Goal: Navigation & Orientation: Find specific page/section

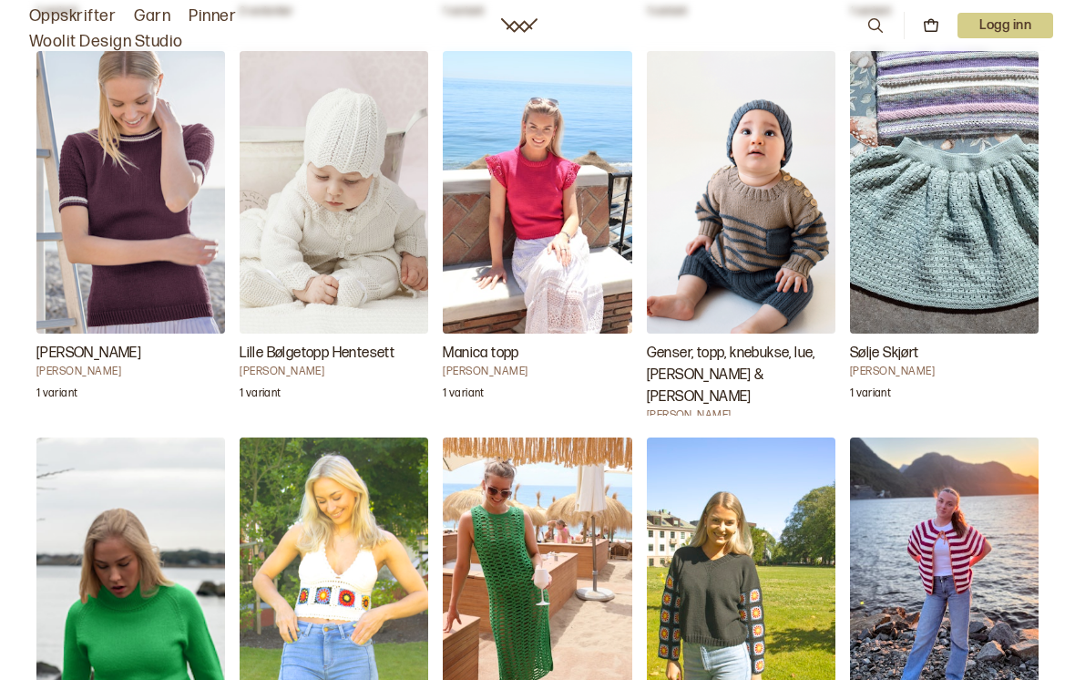
scroll to position [3036, 0]
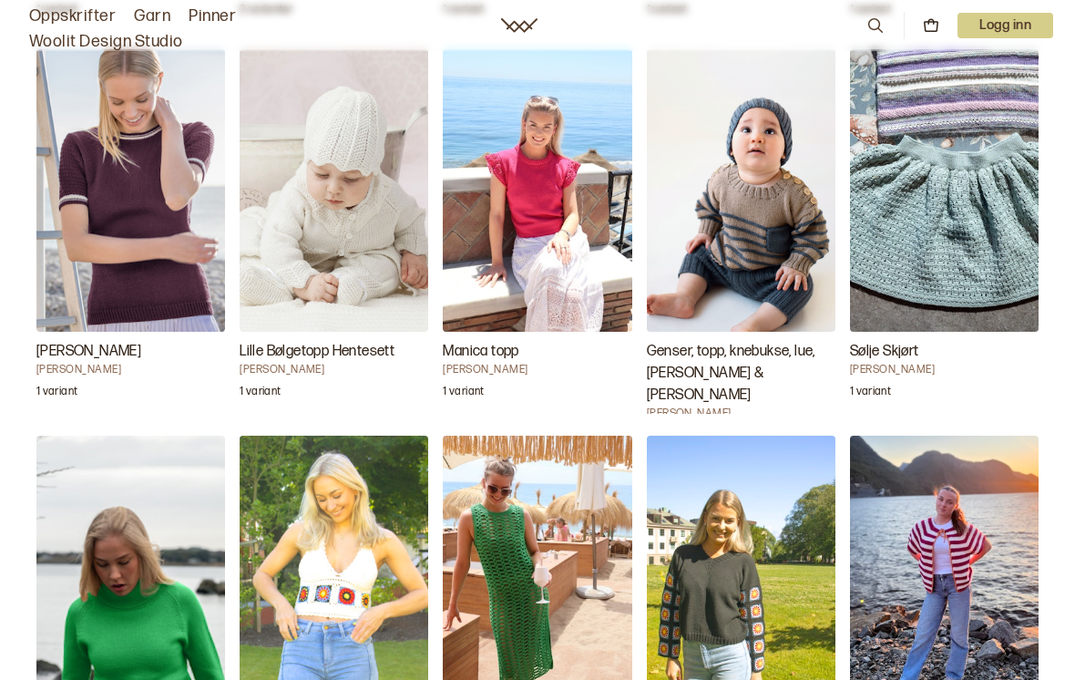
click at [155, 507] on img "Denton pologenser dame" at bounding box center [130, 577] width 189 height 283
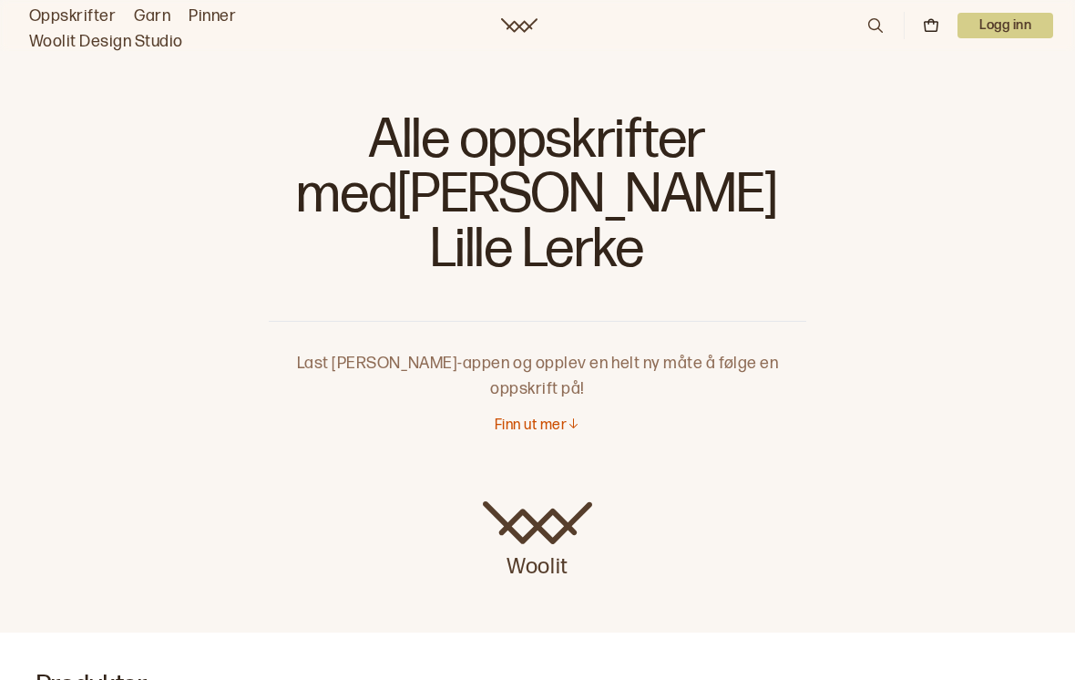
click at [87, 12] on link "Oppskrifter" at bounding box center [72, 17] width 87 height 26
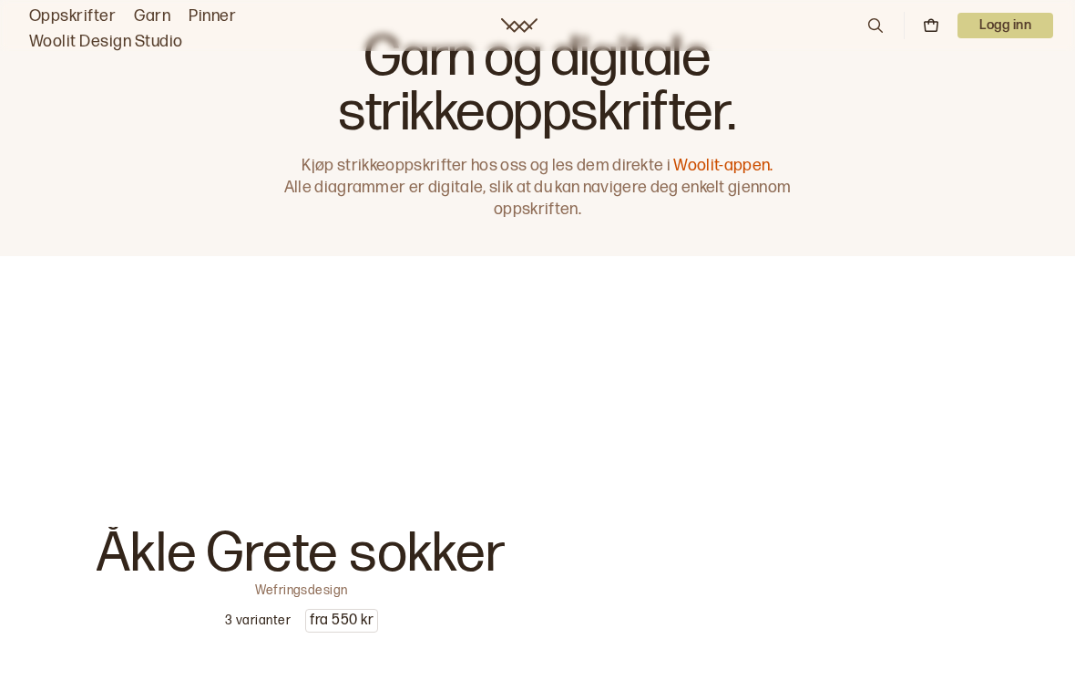
scroll to position [22, 0]
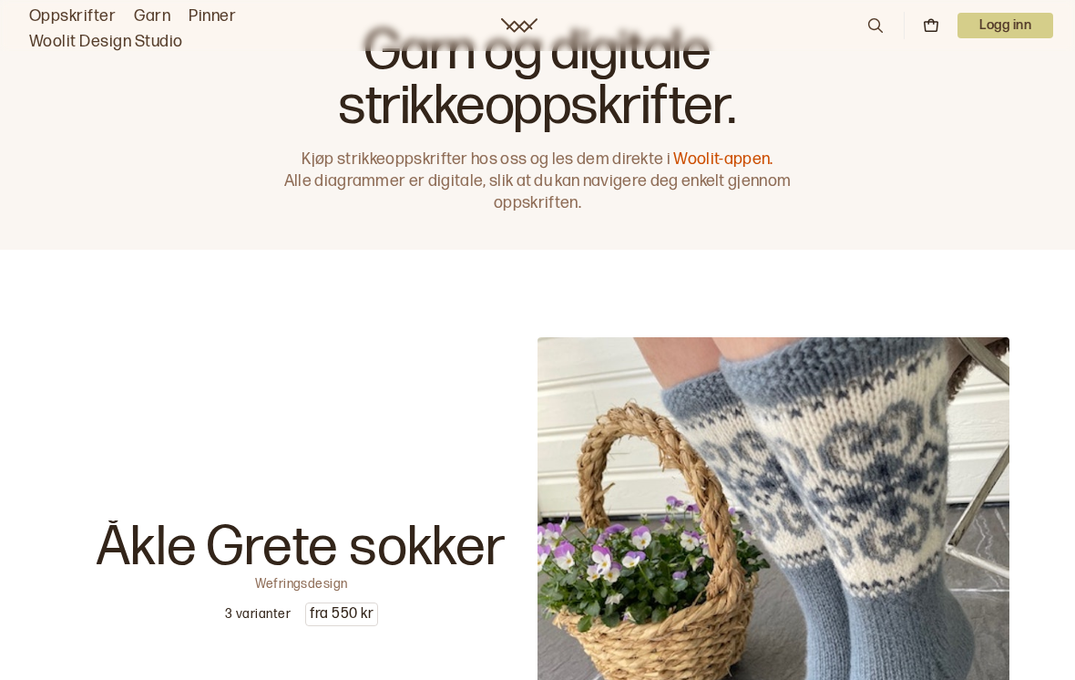
click at [156, 12] on link "Garn" at bounding box center [152, 17] width 36 height 26
